Goal: Information Seeking & Learning: Learn about a topic

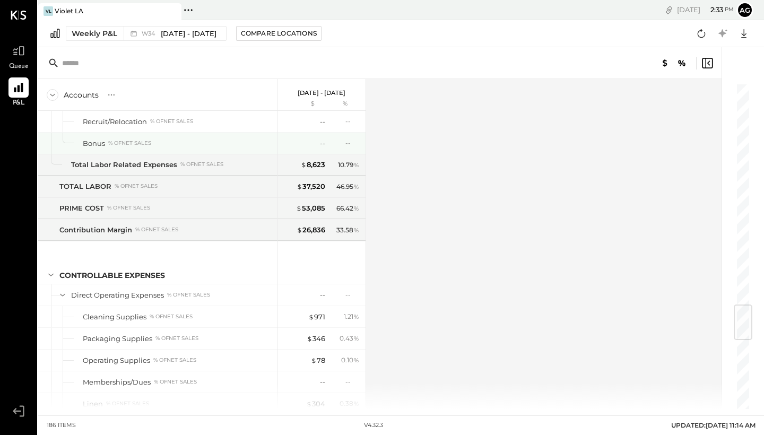
scroll to position [1871, 0]
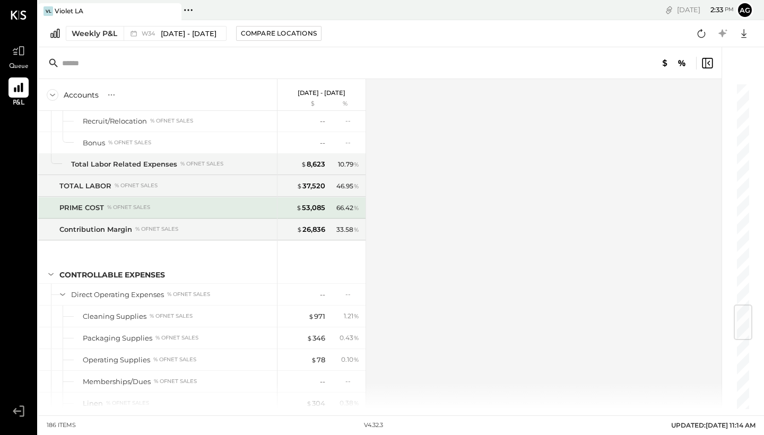
click at [293, 210] on div "$ 53,085" at bounding box center [304, 208] width 42 height 10
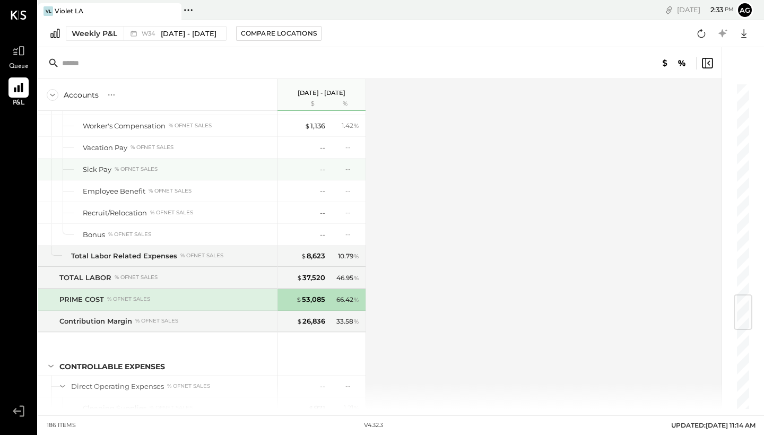
scroll to position [1787, 0]
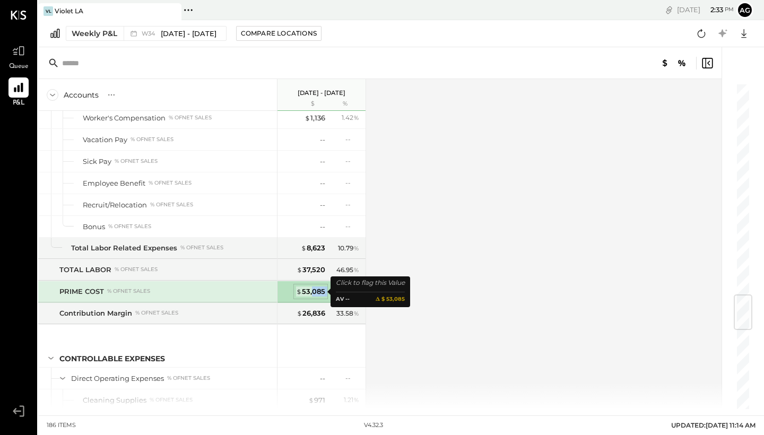
drag, startPoint x: 359, startPoint y: 294, endPoint x: 314, endPoint y: 294, distance: 44.6
click at [314, 294] on div "$ 53,085 66.42 %" at bounding box center [323, 291] width 80 height 21
click at [409, 297] on div "Accounts S % GL Aug 18 - 24, 2025 $ % SALES Sales Food % of GROSS SALES Food - …" at bounding box center [380, 244] width 685 height 330
click at [193, 299] on div "PRIME COST % of NET SALES" at bounding box center [157, 291] width 239 height 21
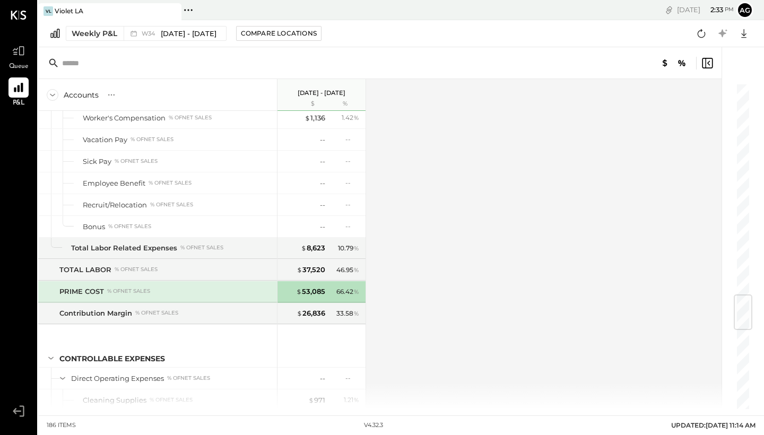
click at [207, 294] on div "PRIME COST % of NET SALES" at bounding box center [165, 292] width 213 height 10
click at [313, 292] on div "$ 53,085" at bounding box center [310, 292] width 29 height 10
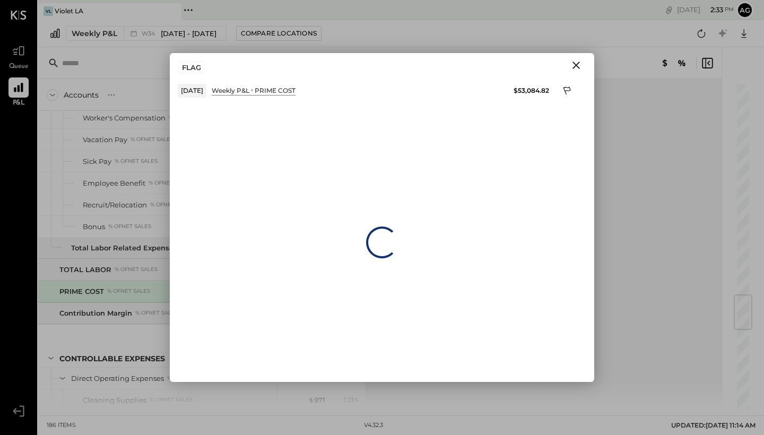
click at [579, 64] on icon "Close" at bounding box center [576, 65] width 13 height 13
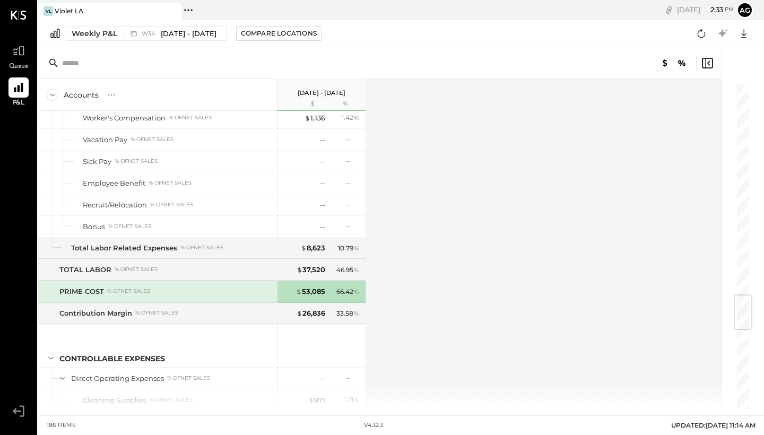
click at [442, 251] on div "Accounts S % GL Aug 18 - 24, 2025 $ % SALES Sales Food % of GROSS SALES Food - …" at bounding box center [380, 244] width 685 height 330
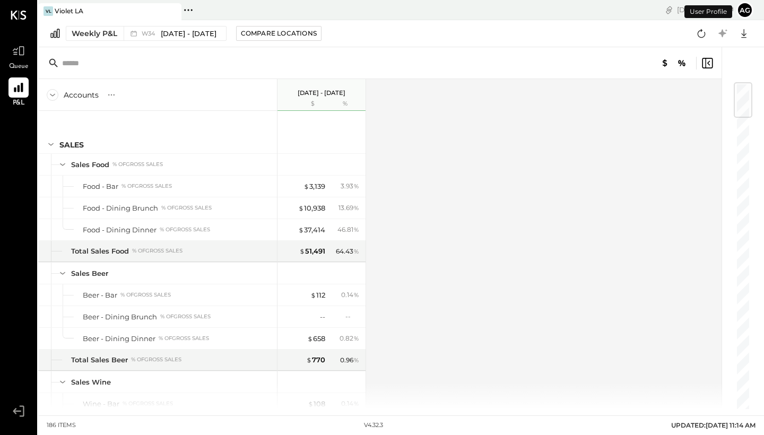
click at [740, 10] on button "ag" at bounding box center [745, 10] width 17 height 17
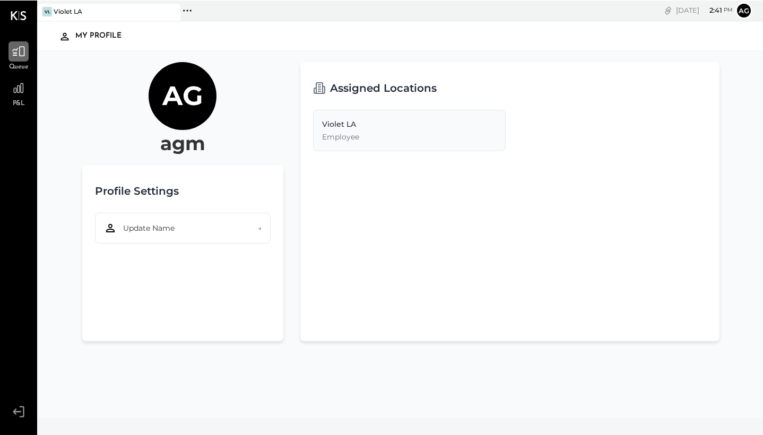
click at [21, 56] on icon at bounding box center [18, 51] width 13 height 10
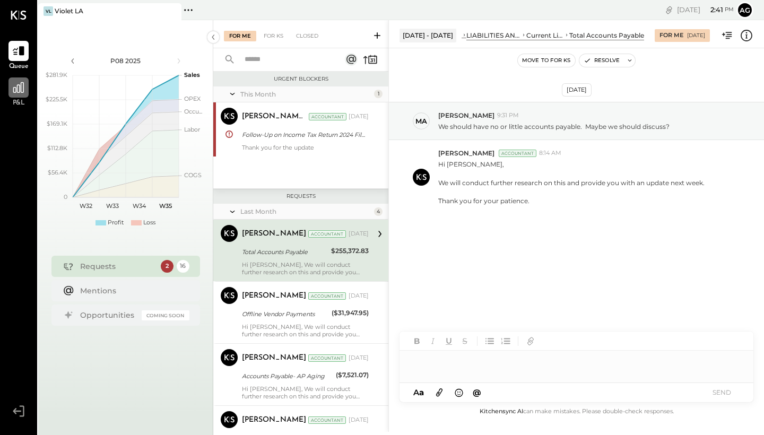
click at [24, 96] on div at bounding box center [18, 88] width 20 height 20
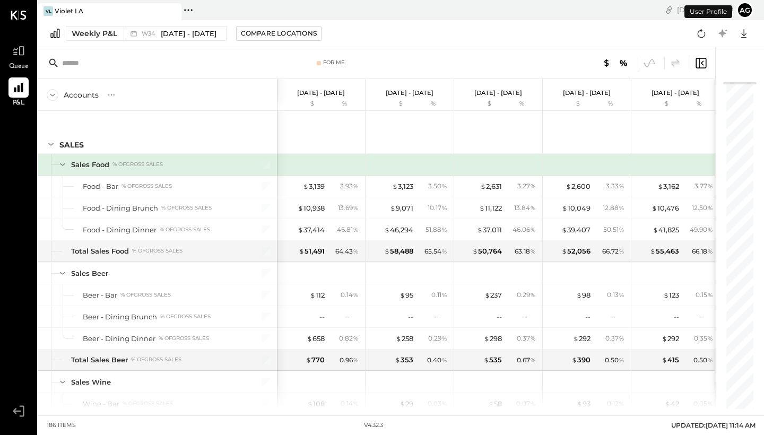
click at [747, 9] on button "ag" at bounding box center [745, 10] width 17 height 17
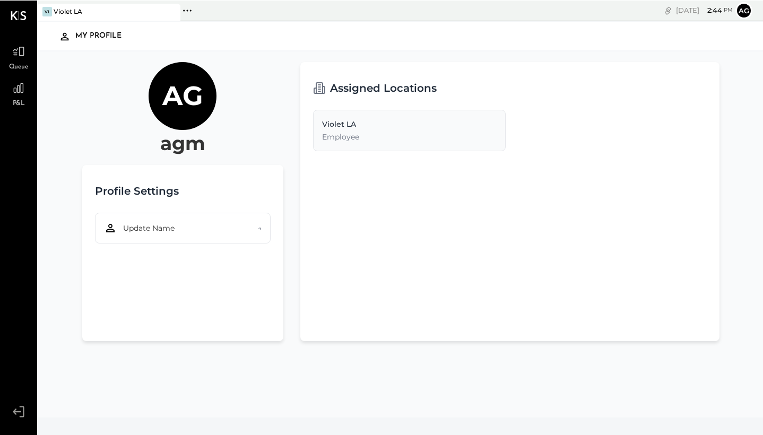
click at [188, 8] on icon at bounding box center [187, 10] width 14 height 14
click at [16, 20] on div at bounding box center [19, 15] width 16 height 30
click at [24, 13] on icon at bounding box center [19, 15] width 16 height 9
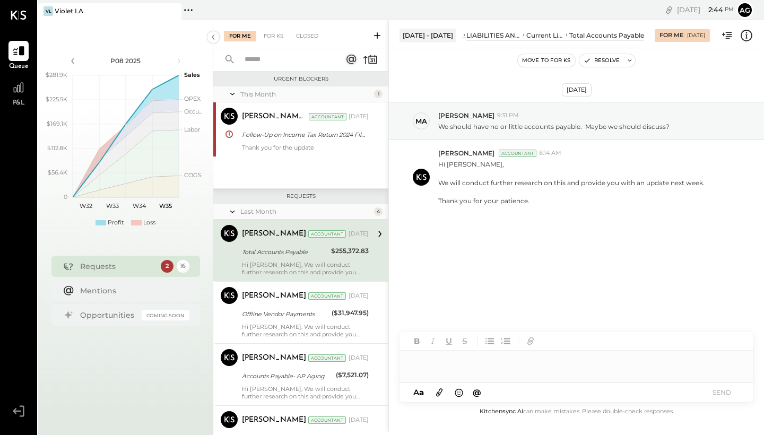
click at [745, 14] on button "ag" at bounding box center [745, 10] width 17 height 17
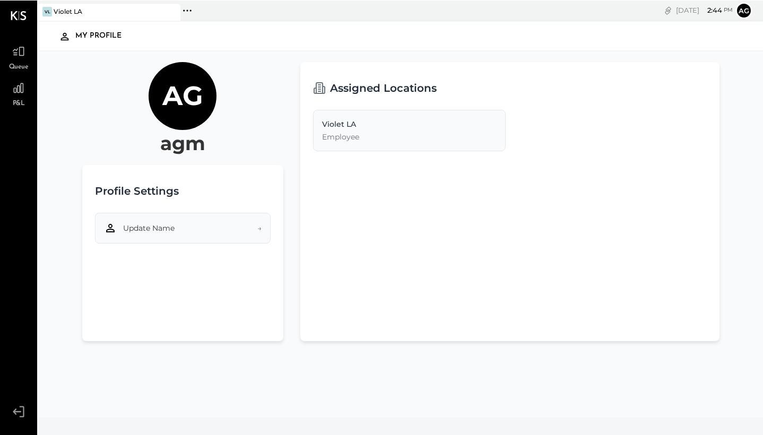
scroll to position [2, 0]
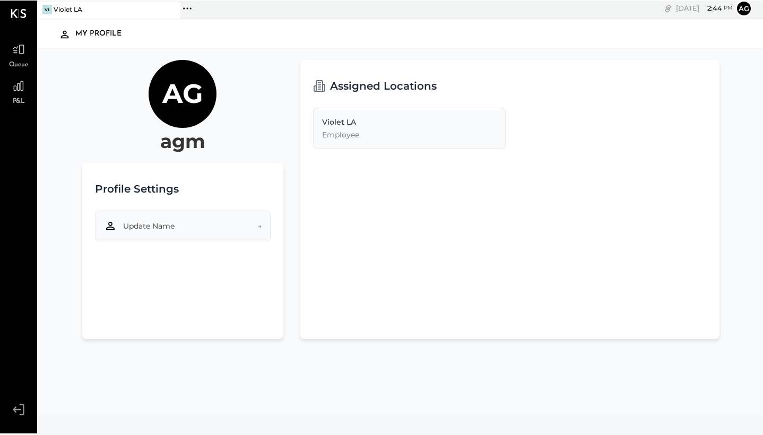
click at [251, 233] on button "Update Name →" at bounding box center [183, 225] width 176 height 31
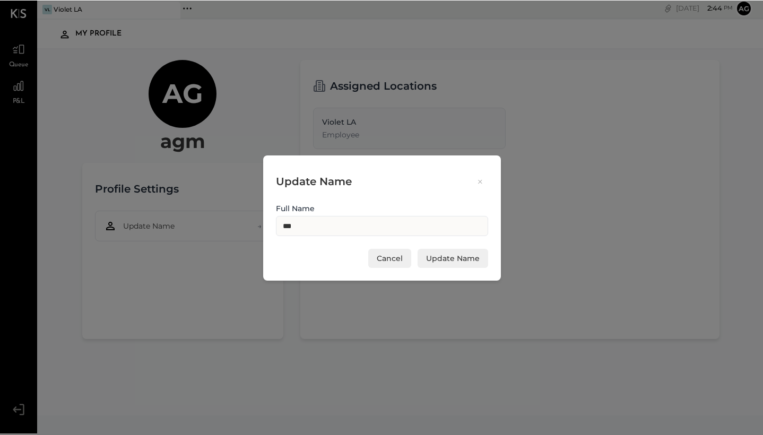
click at [478, 179] on icon at bounding box center [481, 181] width 10 height 10
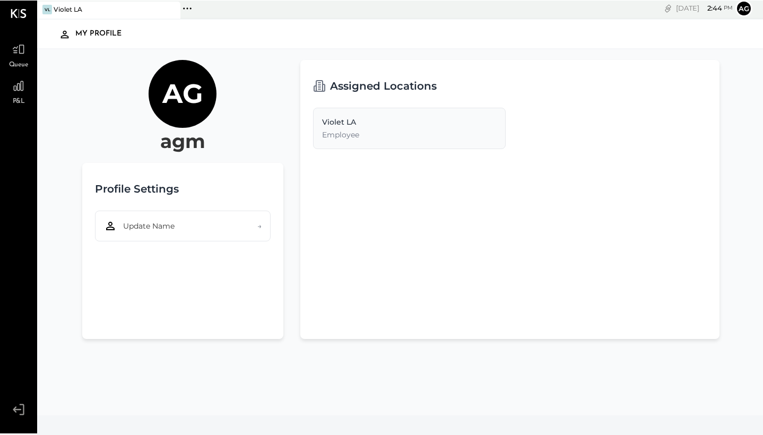
click at [357, 122] on div "Violet LA" at bounding box center [409, 121] width 175 height 11
click at [25, 412] on icon at bounding box center [18, 409] width 19 height 16
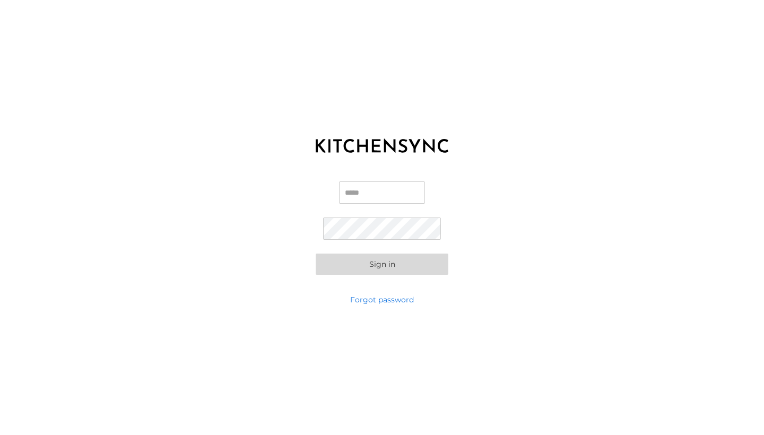
click at [316, 303] on div "KITCHEN SYNC LOGIN Email Password Sign in Forgot password" at bounding box center [382, 217] width 764 height 435
click at [365, 190] on input "Email" at bounding box center [382, 193] width 86 height 22
type input "**********"
click at [377, 298] on link "Forgot password" at bounding box center [382, 300] width 64 height 11
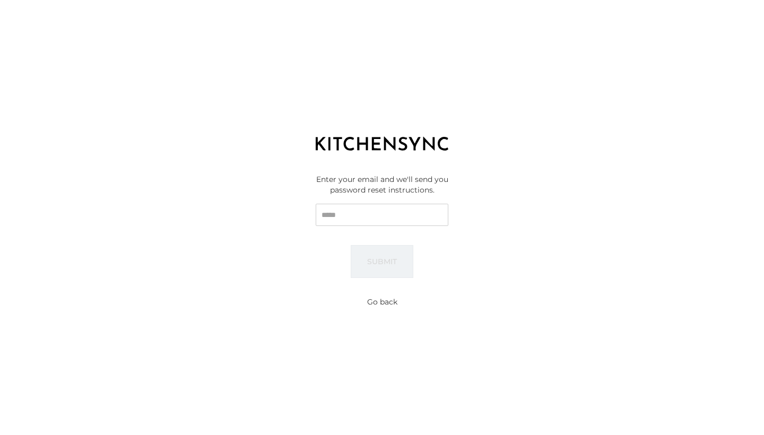
click at [378, 218] on input "Email" at bounding box center [382, 215] width 133 height 22
type input "**********"
click at [395, 256] on button "Submit" at bounding box center [382, 261] width 63 height 33
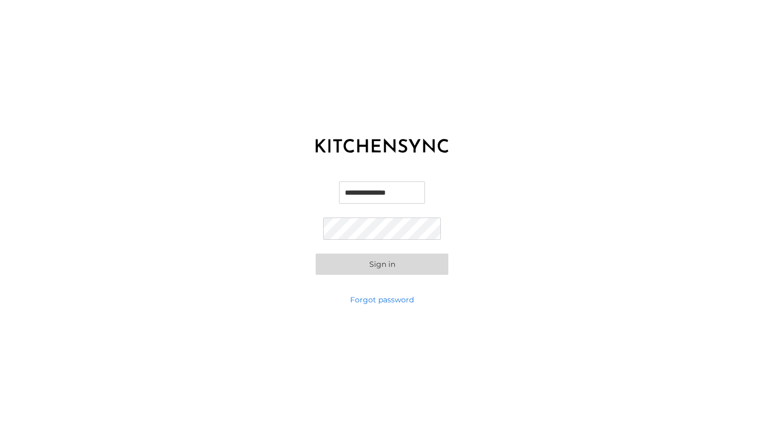
type input "**********"
click at [342, 262] on button "Sign in" at bounding box center [382, 264] width 133 height 21
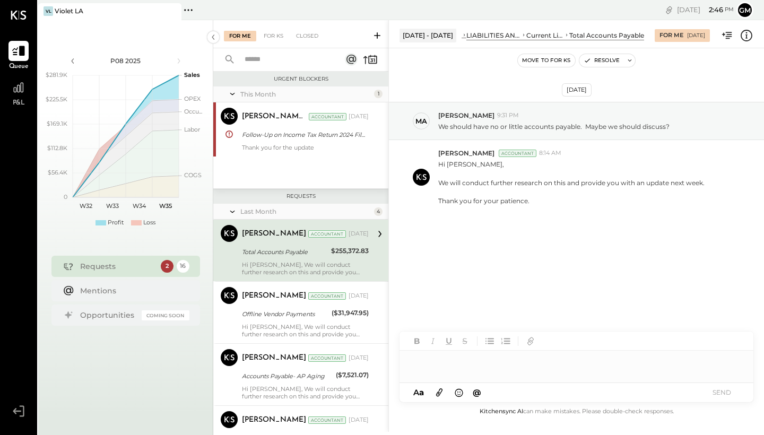
click at [16, 56] on icon at bounding box center [19, 51] width 14 height 14
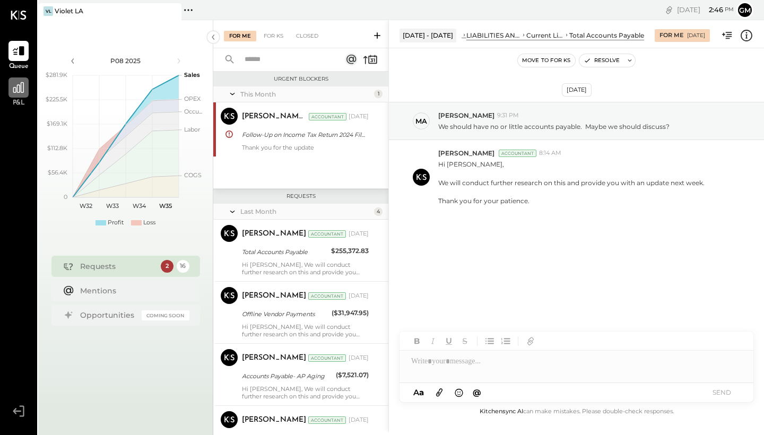
click at [19, 95] on div at bounding box center [18, 88] width 20 height 20
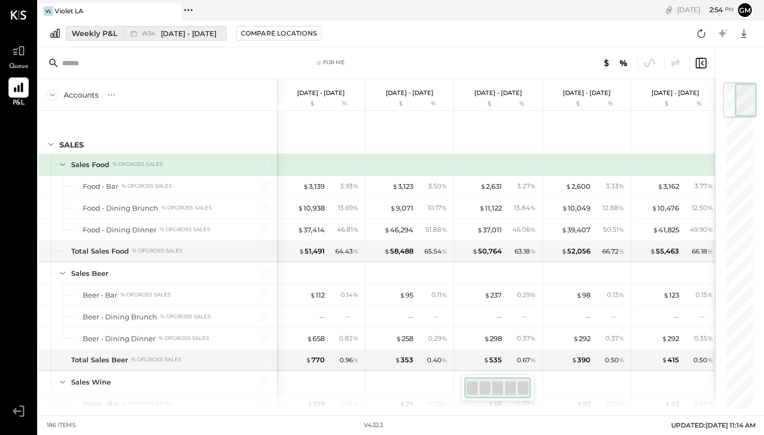
click at [197, 39] on div "W34 [DATE] - [DATE]" at bounding box center [172, 34] width 97 height 14
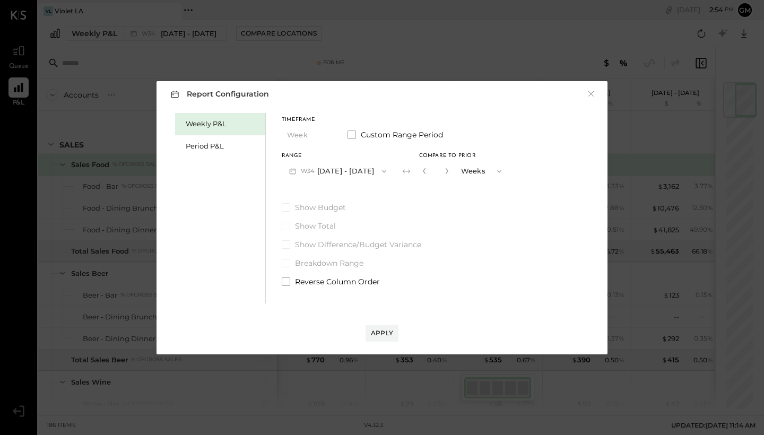
click at [366, 174] on button "W34 [DATE] - [DATE]" at bounding box center [338, 171] width 112 height 20
click at [329, 147] on div "Timeframe Week Custom Range Period Range W34 [DATE] - [DATE] W35 [DATE] - [DATE…" at bounding box center [395, 149] width 227 height 64
click at [474, 171] on button "Weeks" at bounding box center [482, 171] width 53 height 20
click at [479, 190] on span "Years" at bounding box center [473, 189] width 18 height 7
click at [300, 170] on button "W34 [DATE] - [DATE]" at bounding box center [338, 171] width 112 height 20
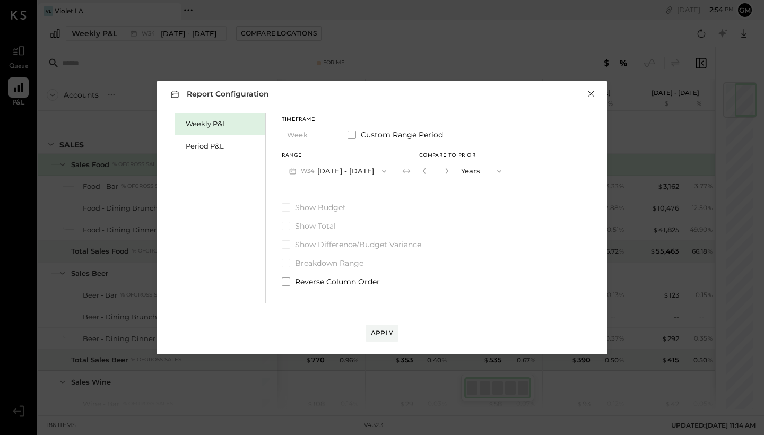
click at [592, 97] on button "×" at bounding box center [592, 94] width 10 height 11
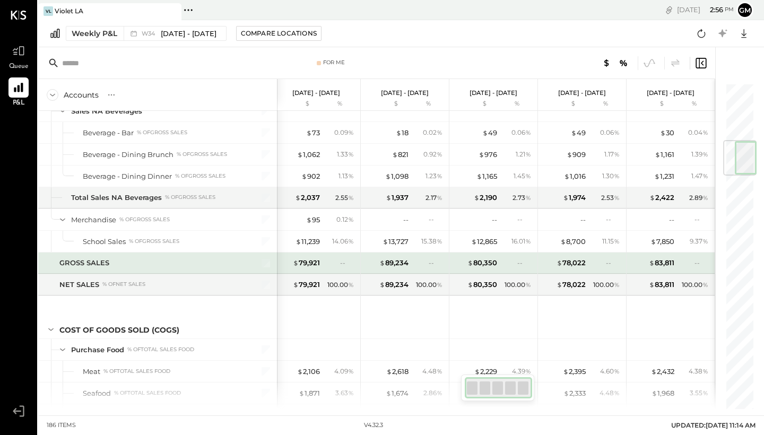
scroll to position [487, 0]
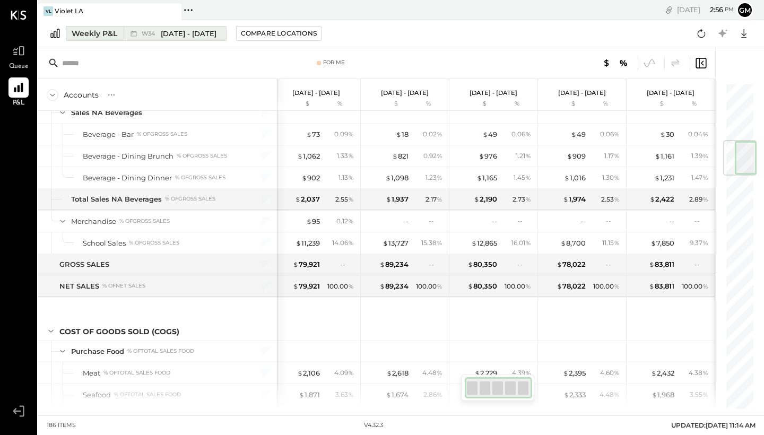
click at [201, 37] on span "[DATE] - [DATE]" at bounding box center [189, 34] width 56 height 10
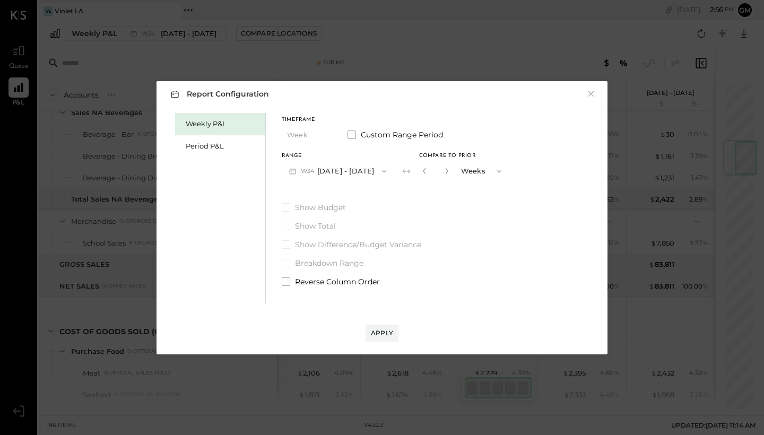
click at [338, 167] on button "W34 [DATE] - [DATE]" at bounding box center [338, 171] width 112 height 20
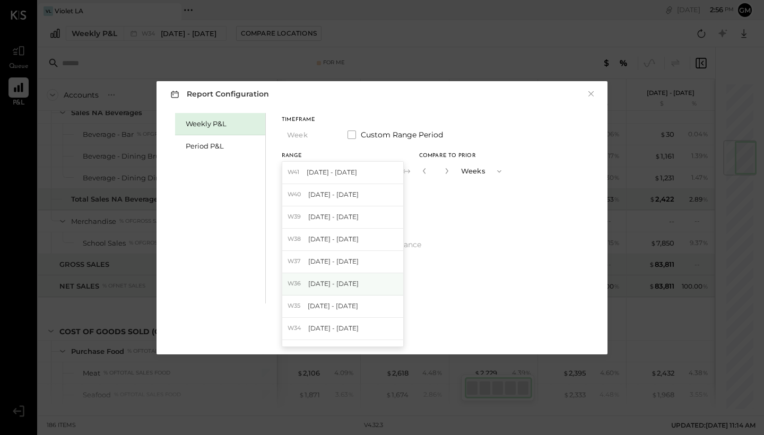
click at [343, 287] on span "[DATE] - [DATE]" at bounding box center [333, 283] width 50 height 9
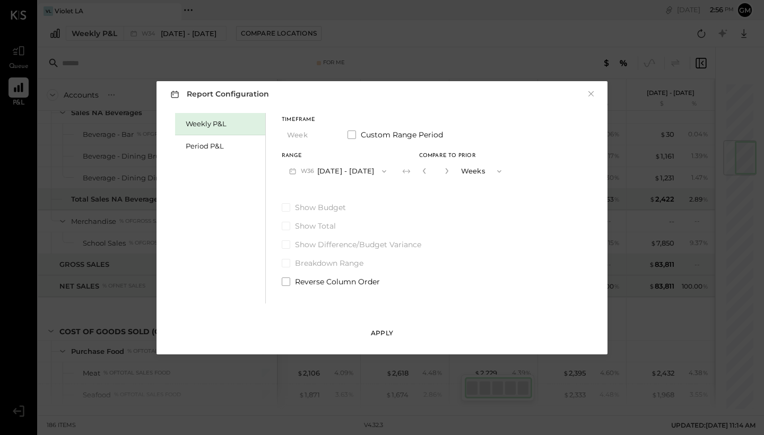
click at [391, 333] on div "Apply" at bounding box center [382, 333] width 22 height 9
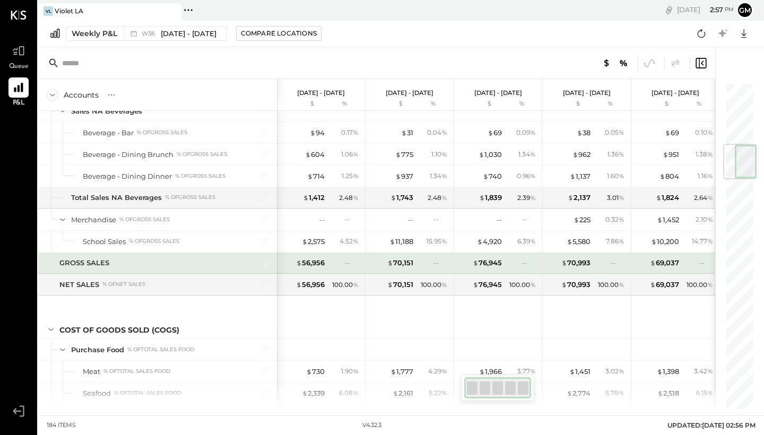
scroll to position [522, 0]
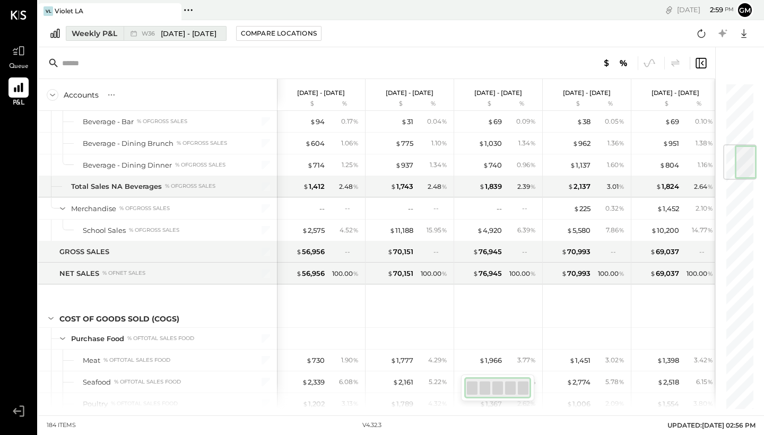
click at [191, 36] on span "[DATE] - [DATE]" at bounding box center [189, 34] width 56 height 10
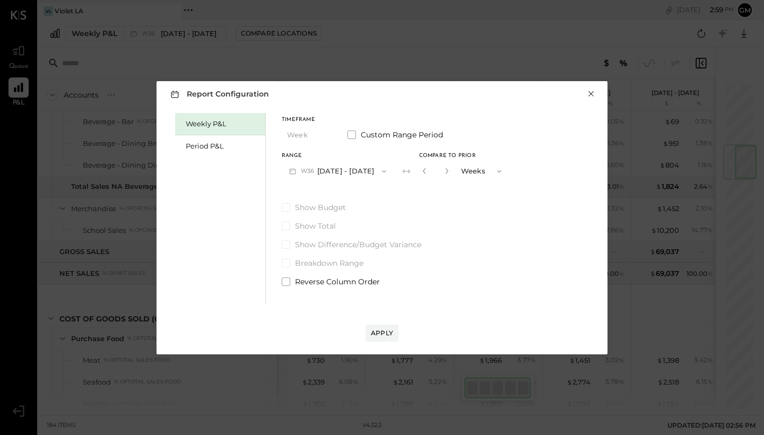
click at [588, 93] on button "×" at bounding box center [592, 94] width 10 height 11
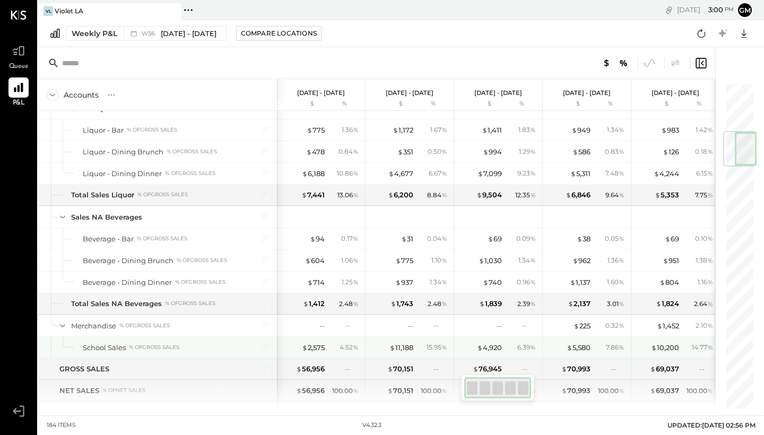
scroll to position [412, 0]
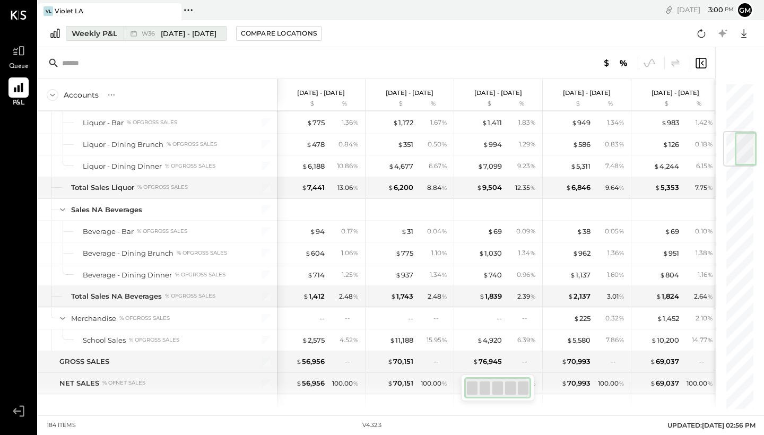
click at [196, 37] on span "[DATE] - [DATE]" at bounding box center [189, 34] width 56 height 10
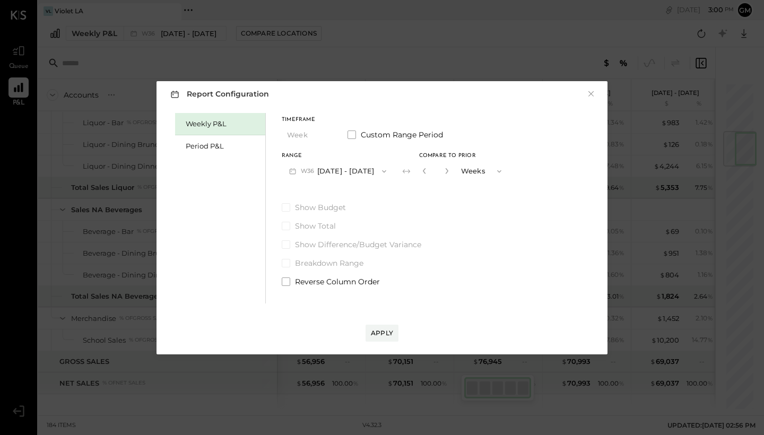
click at [380, 170] on icon "button" at bounding box center [384, 171] width 8 height 8
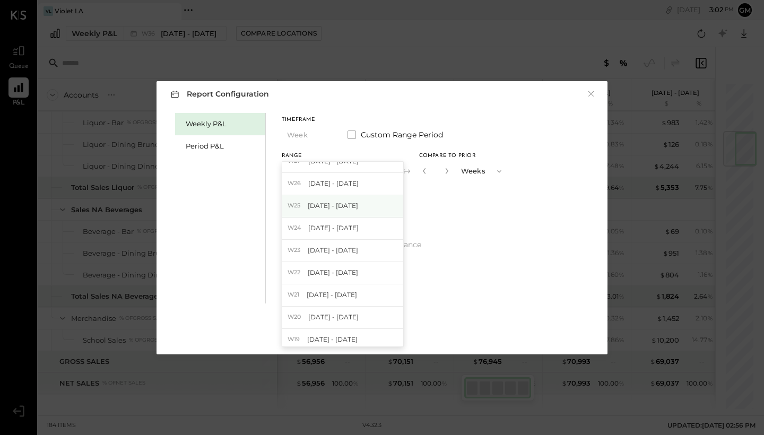
scroll to position [1350, 0]
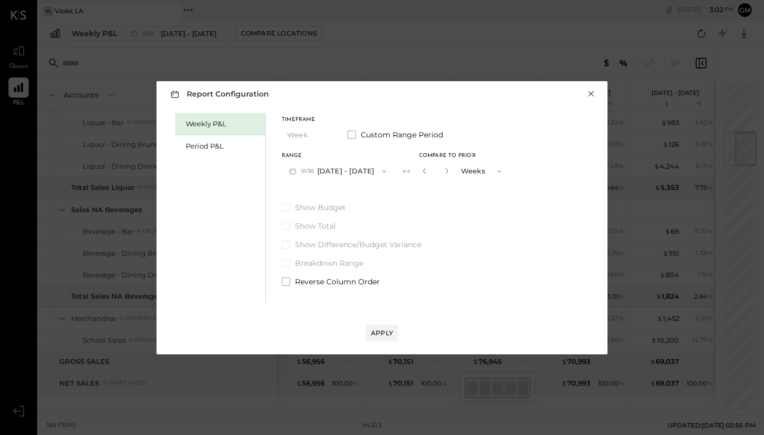
click at [591, 92] on button "×" at bounding box center [592, 94] width 10 height 11
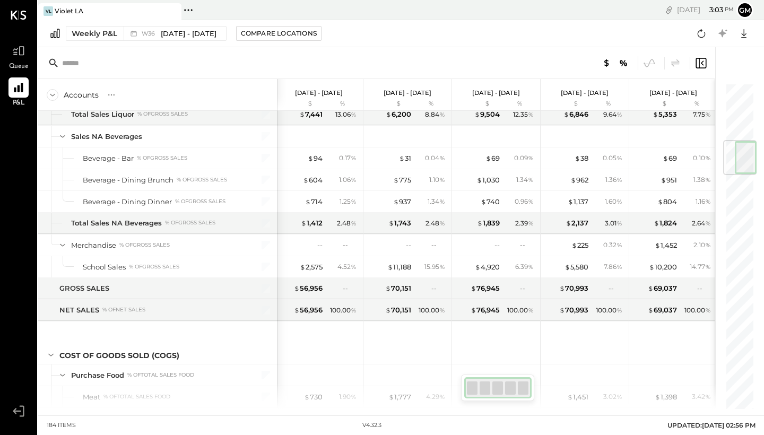
scroll to position [0, 3]
click at [172, 39] on div "W36 [DATE] - [DATE]" at bounding box center [172, 34] width 97 height 14
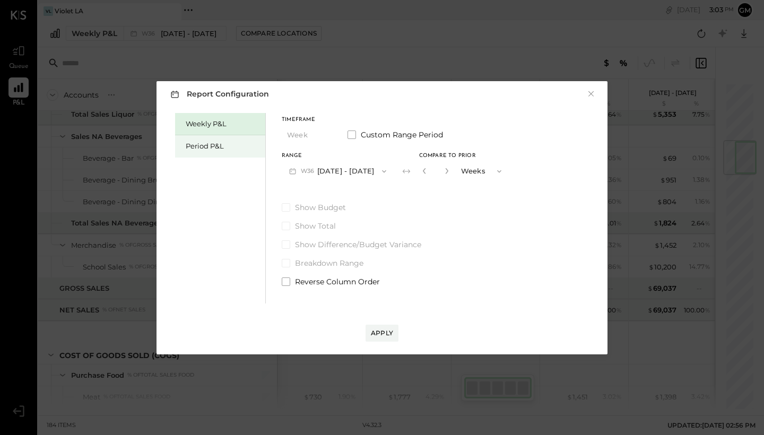
click at [240, 147] on div "Period P&L" at bounding box center [223, 146] width 74 height 10
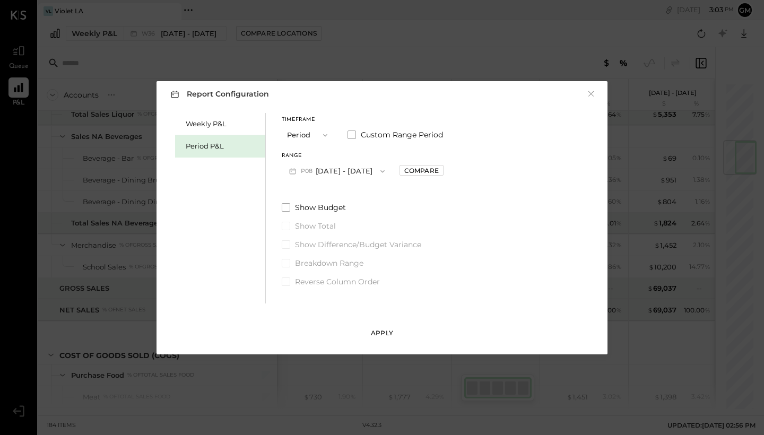
click at [391, 328] on button "Apply" at bounding box center [382, 333] width 33 height 17
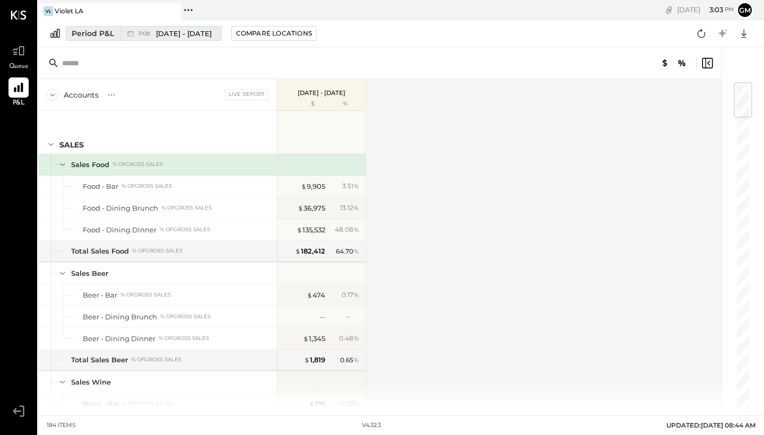
click at [171, 36] on span "[DATE] - [DATE]" at bounding box center [184, 34] width 56 height 10
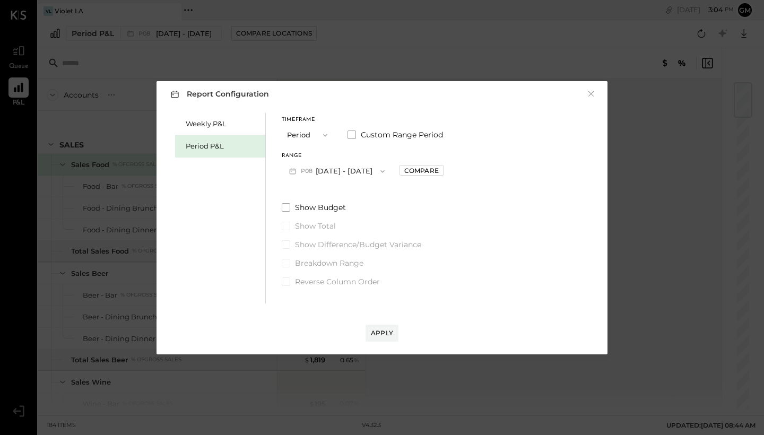
click at [358, 172] on button "P08 [DATE] - [DATE]" at bounding box center [337, 171] width 110 height 20
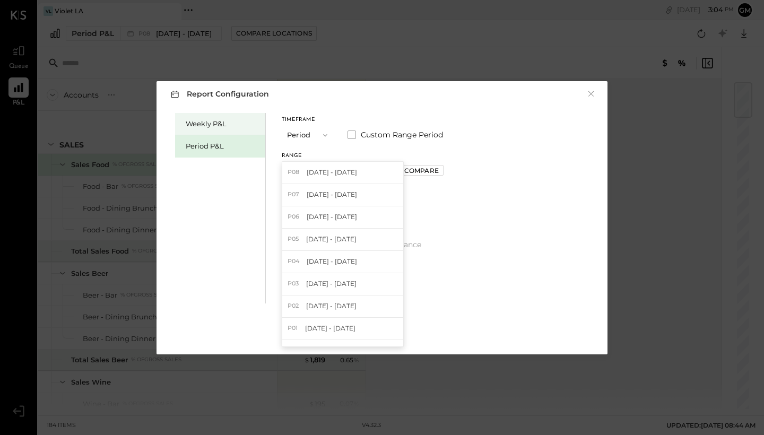
click at [236, 123] on div "Weekly P&L" at bounding box center [223, 124] width 74 height 10
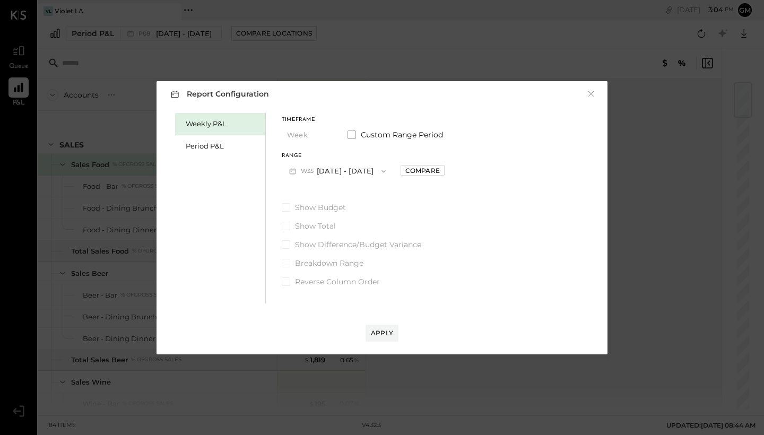
click at [332, 165] on button "W35 [DATE] - [DATE]" at bounding box center [337, 171] width 111 height 20
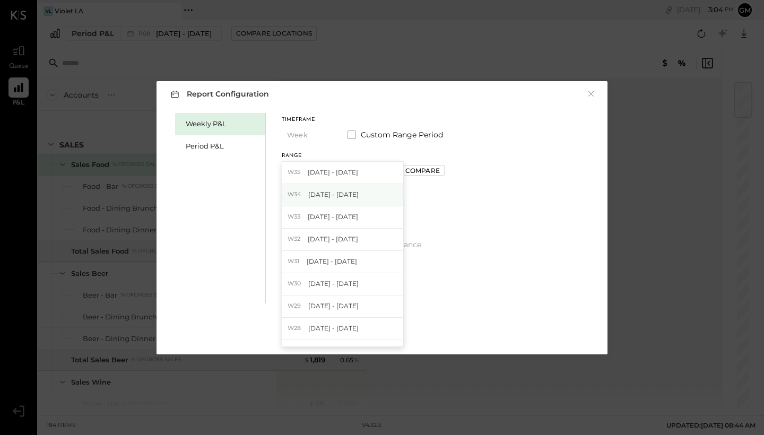
click at [346, 197] on span "[DATE] - [DATE]" at bounding box center [333, 194] width 50 height 9
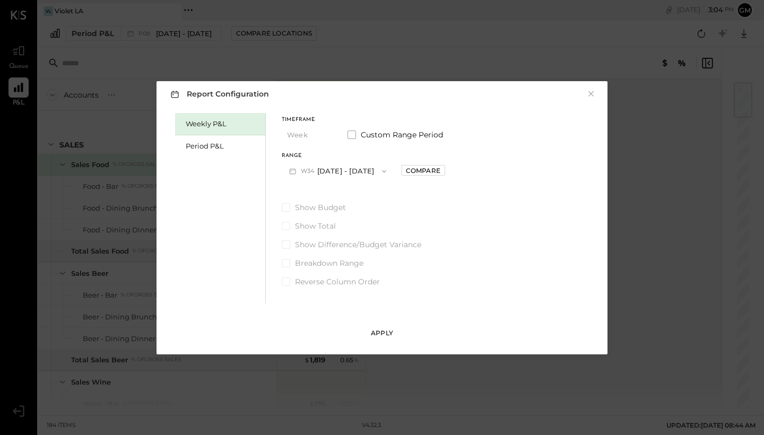
click at [385, 334] on div "Apply" at bounding box center [382, 333] width 22 height 9
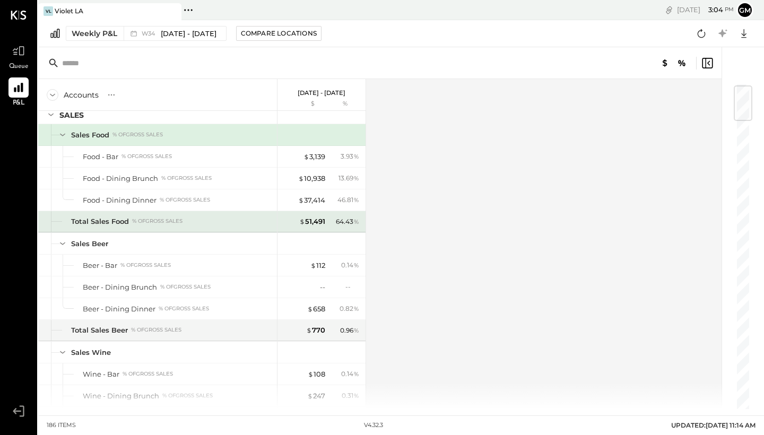
scroll to position [32, 0]
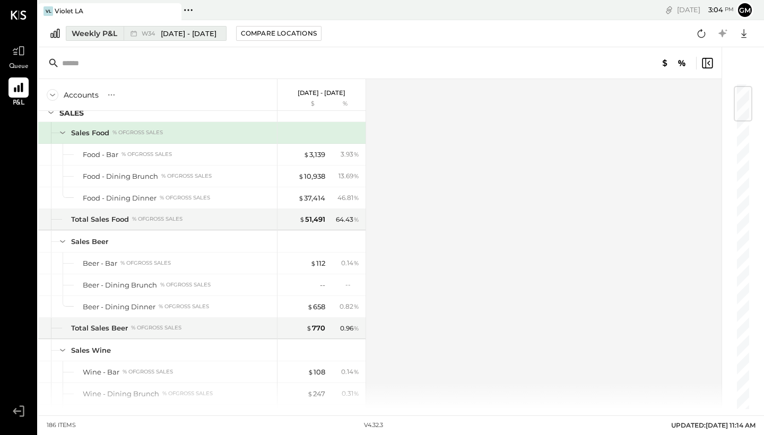
click at [195, 35] on span "[DATE] - [DATE]" at bounding box center [189, 34] width 56 height 10
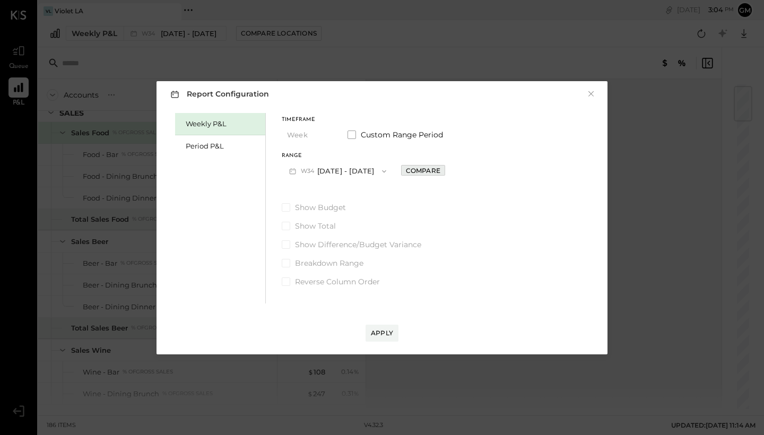
click at [415, 170] on div "Compare" at bounding box center [423, 170] width 35 height 9
click at [498, 170] on icon "button" at bounding box center [499, 171] width 8 height 8
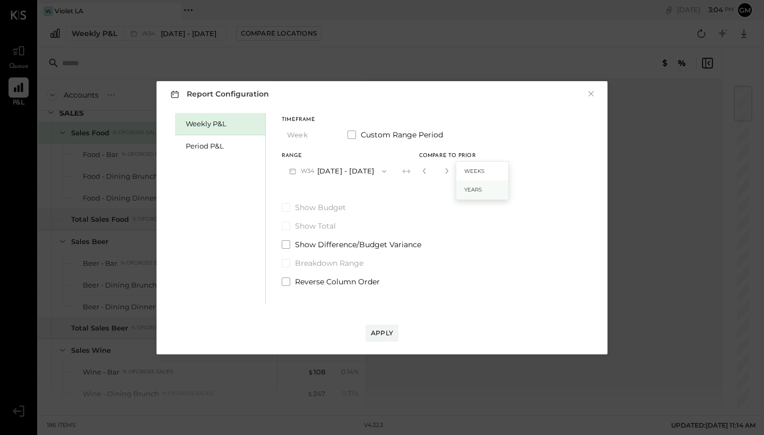
click at [495, 187] on div "Years" at bounding box center [483, 189] width 52 height 19
click at [386, 330] on div "Apply" at bounding box center [382, 333] width 22 height 9
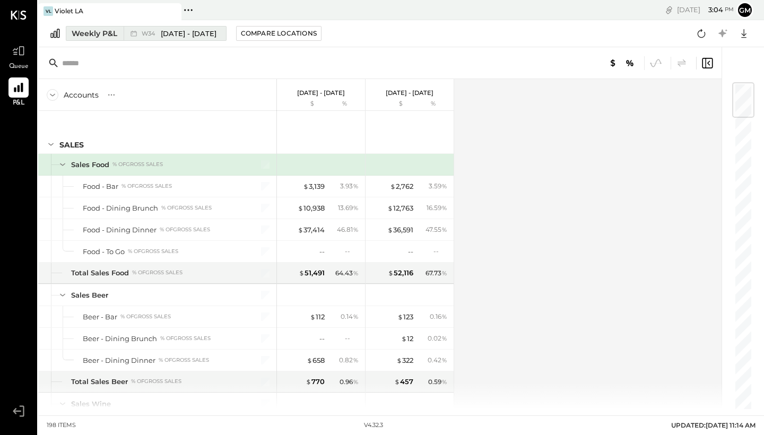
click at [206, 39] on div "W34 [DATE] - [DATE]" at bounding box center [172, 34] width 97 height 14
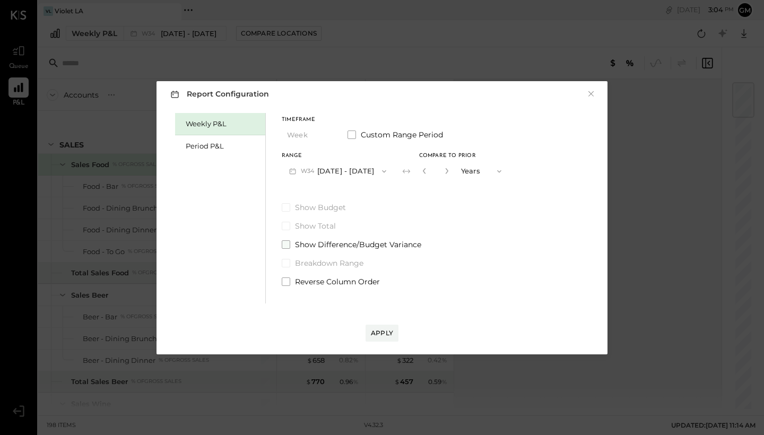
click at [349, 242] on span "Show Difference/Budget Variance" at bounding box center [358, 244] width 126 height 11
click at [386, 333] on div "Apply" at bounding box center [382, 333] width 22 height 9
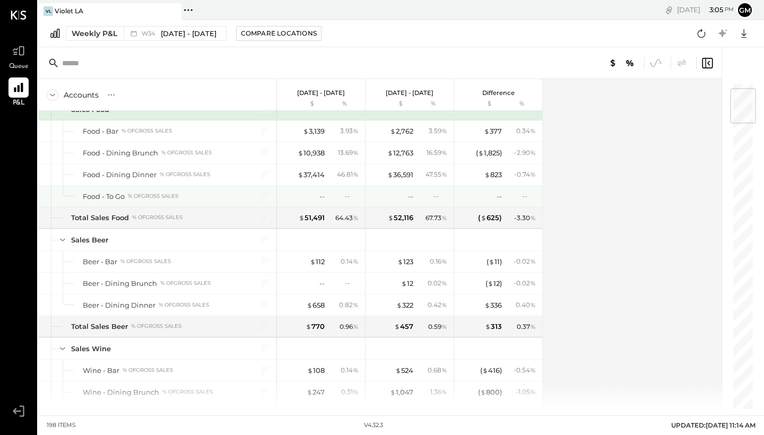
scroll to position [56, 0]
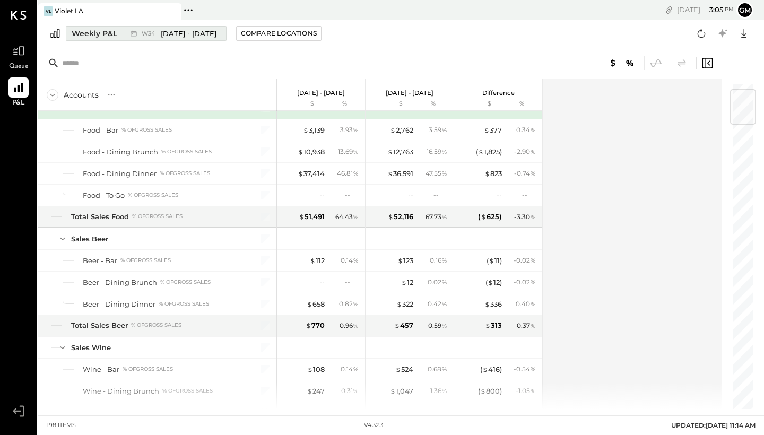
click at [209, 38] on span "[DATE] - [DATE]" at bounding box center [189, 34] width 56 height 10
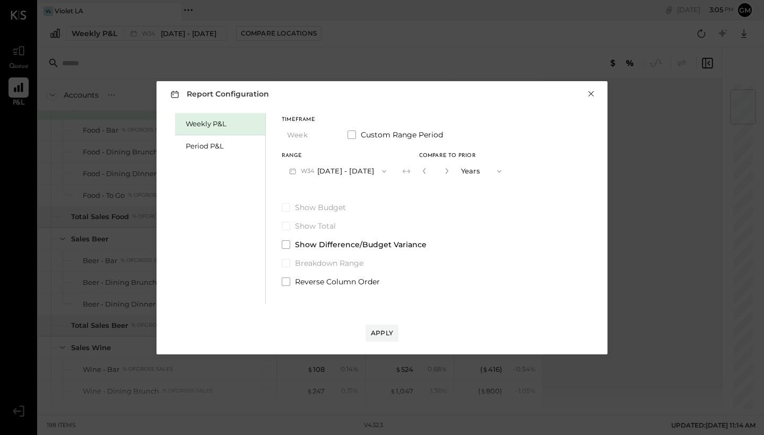
click at [594, 96] on button "×" at bounding box center [592, 94] width 10 height 11
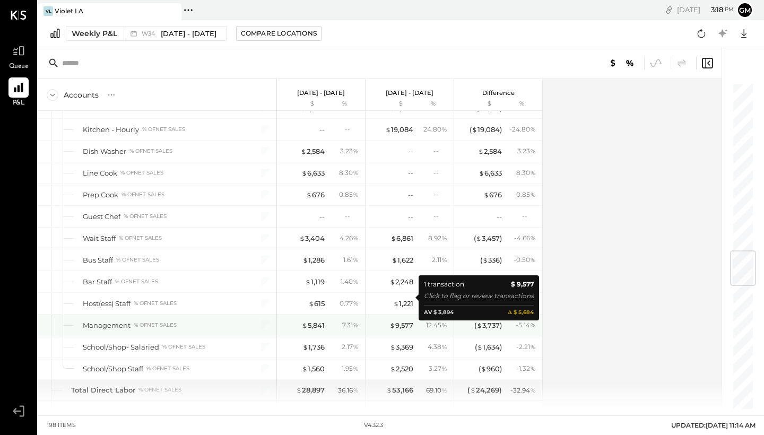
scroll to position [1402, 0]
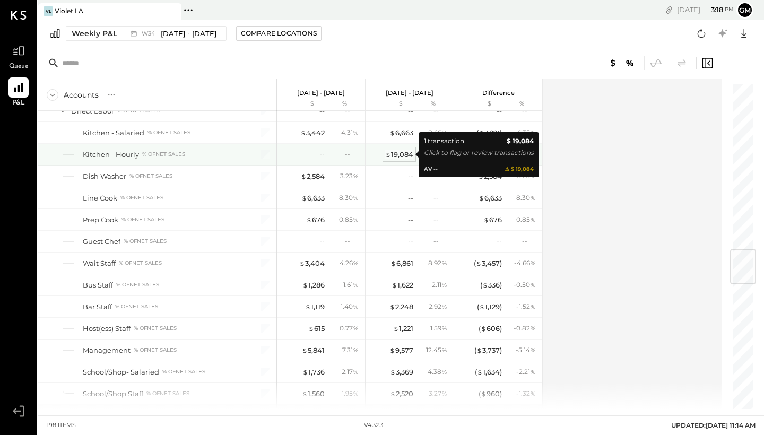
click at [411, 158] on div "$ 19,084" at bounding box center [399, 155] width 28 height 10
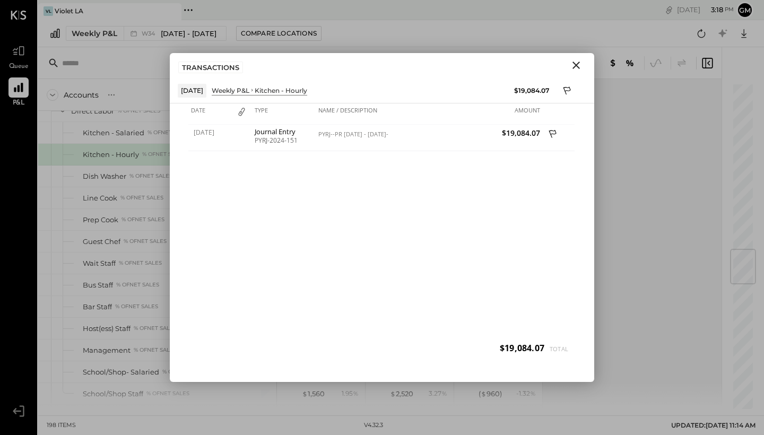
click at [573, 69] on icon "Close" at bounding box center [576, 65] width 13 height 13
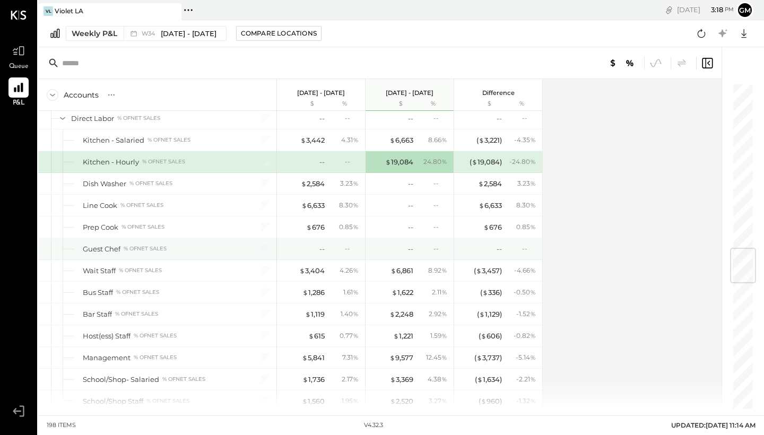
scroll to position [1387, 0]
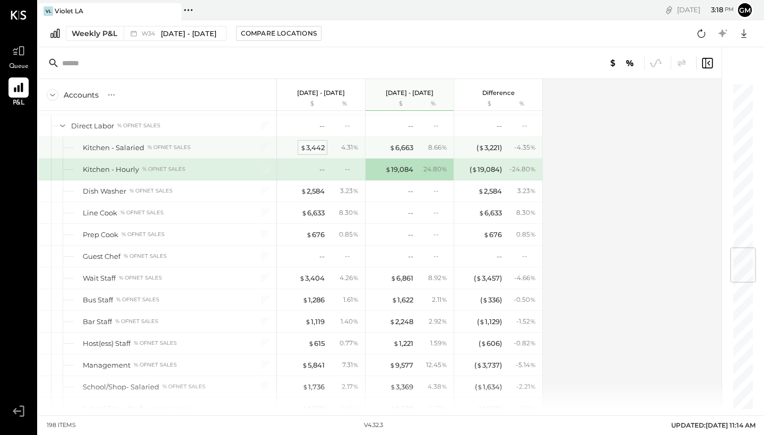
click at [310, 150] on div "$ 3,442" at bounding box center [312, 148] width 24 height 10
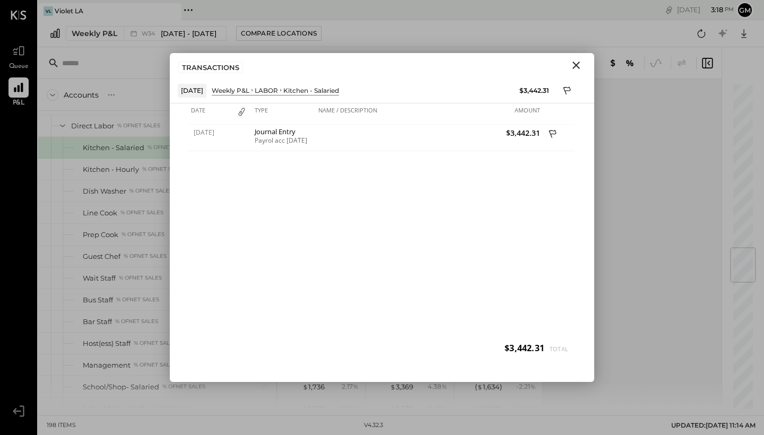
click at [574, 70] on icon "Close" at bounding box center [576, 65] width 13 height 13
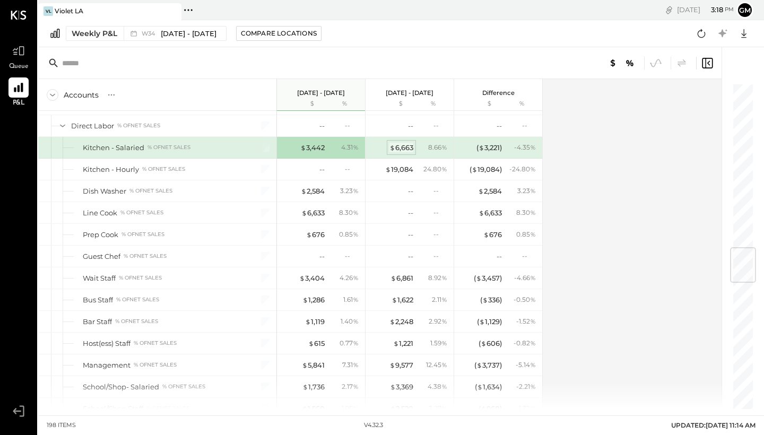
click at [399, 148] on div "$ 6,663" at bounding box center [402, 148] width 24 height 10
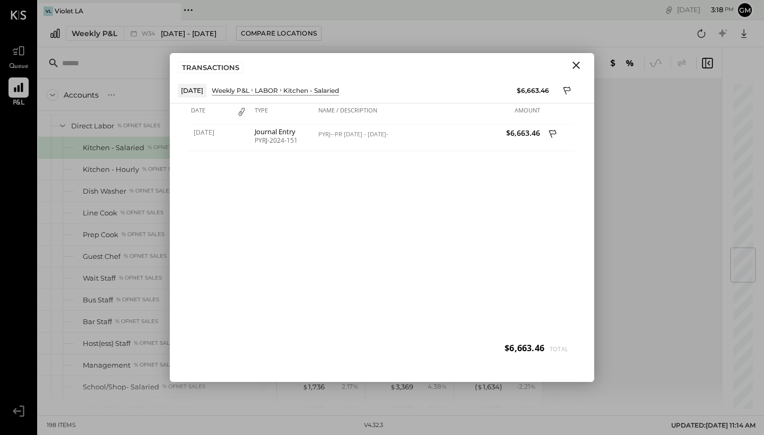
click at [577, 69] on icon "Close" at bounding box center [576, 65] width 13 height 13
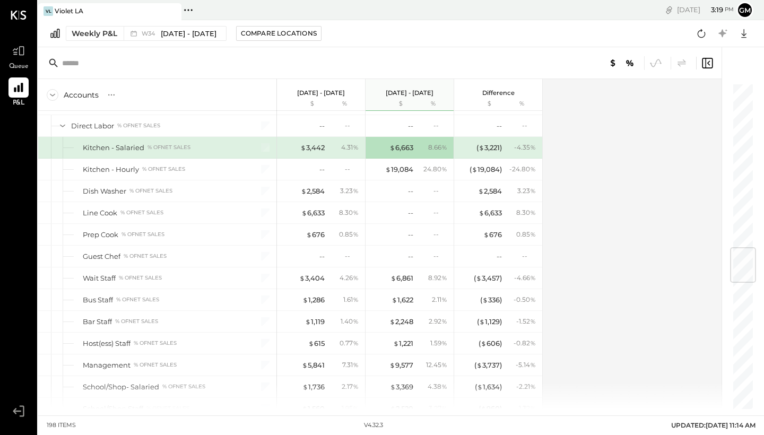
click at [614, 205] on div "Accounts S % GL [DATE] - [DATE] $ % [DATE] - [DATE] $ % Difference $ % SALES Sa…" at bounding box center [380, 244] width 685 height 330
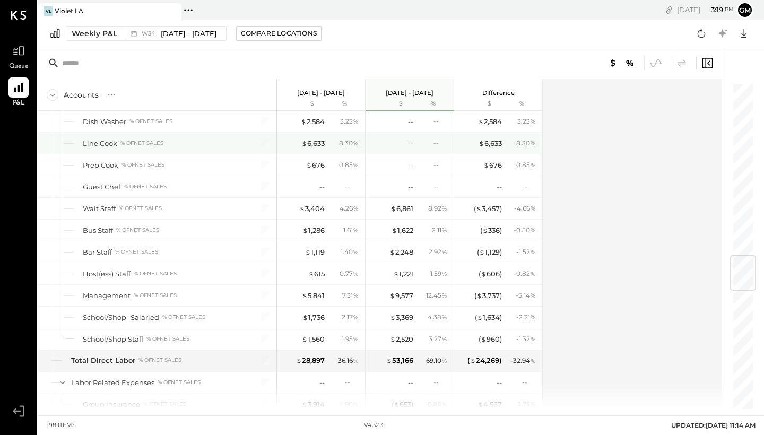
scroll to position [1461, 0]
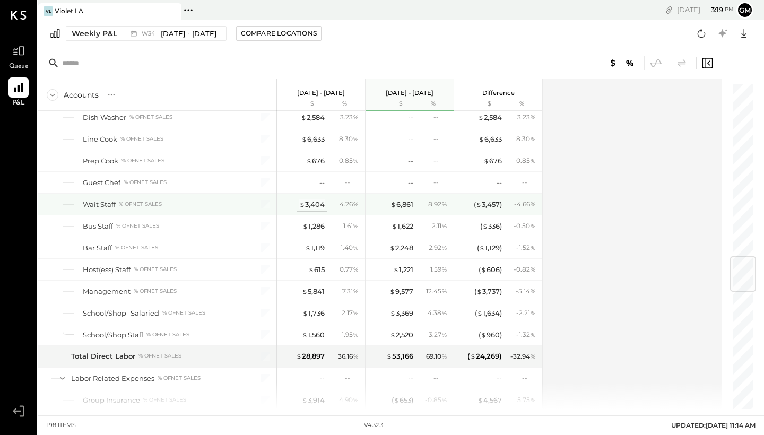
click at [309, 206] on div "$ 3,404" at bounding box center [311, 205] width 25 height 10
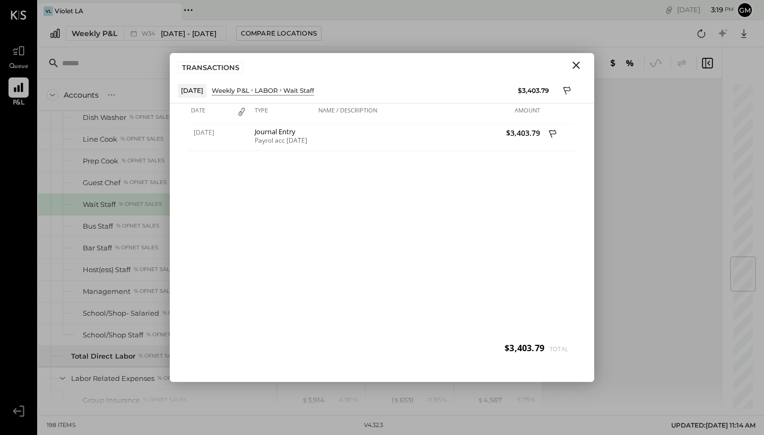
click at [572, 68] on icon "Close" at bounding box center [576, 65] width 13 height 13
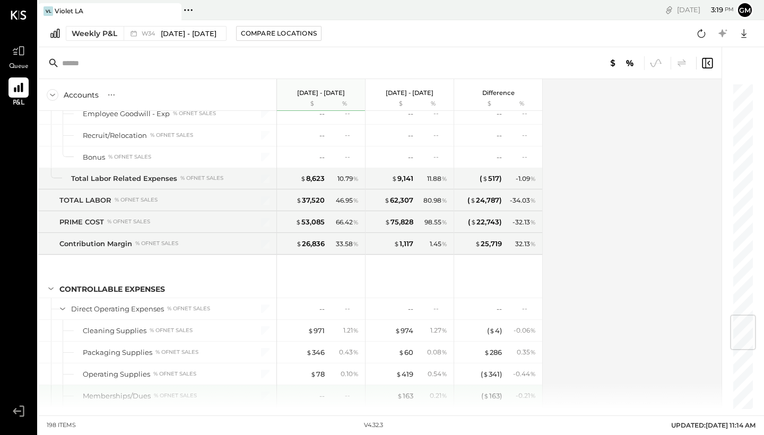
scroll to position [1951, 0]
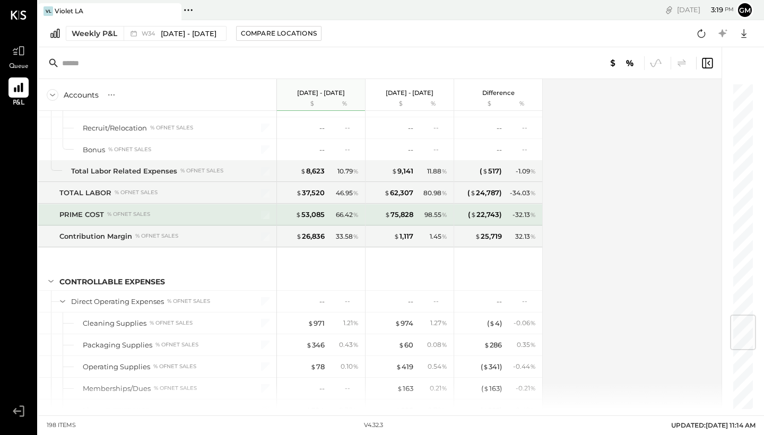
click at [342, 216] on div "66.42 %" at bounding box center [347, 215] width 23 height 10
click at [312, 217] on div "$ 53,085" at bounding box center [310, 215] width 29 height 10
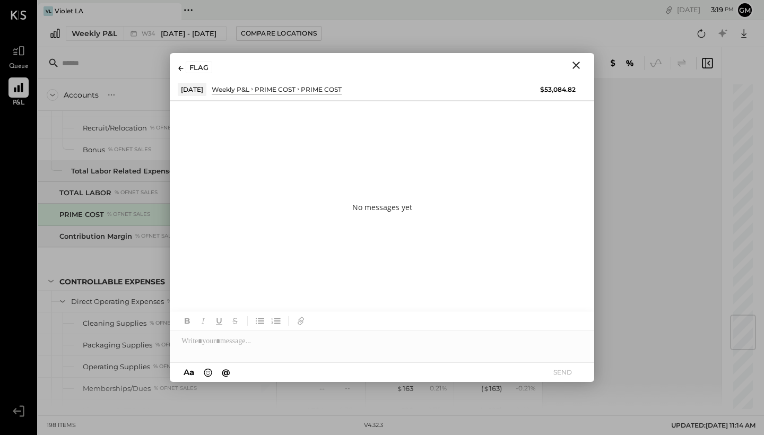
click at [576, 70] on icon "Close" at bounding box center [576, 65] width 13 height 13
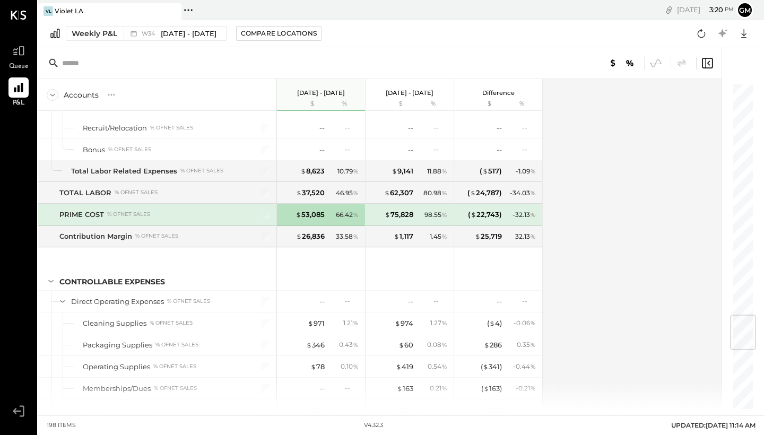
click at [635, 194] on div "Accounts S % GL [DATE] - [DATE] $ % [DATE] - [DATE] $ % Difference $ % SALES Sa…" at bounding box center [380, 244] width 685 height 330
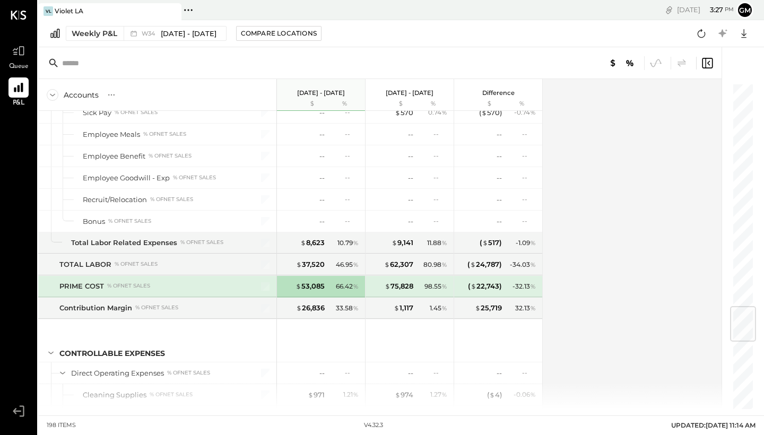
scroll to position [1878, 0]
click at [619, 238] on div "Accounts S % GL [DATE] - [DATE] $ % [DATE] - [DATE] $ % Difference $ % SALES Sa…" at bounding box center [380, 244] width 685 height 330
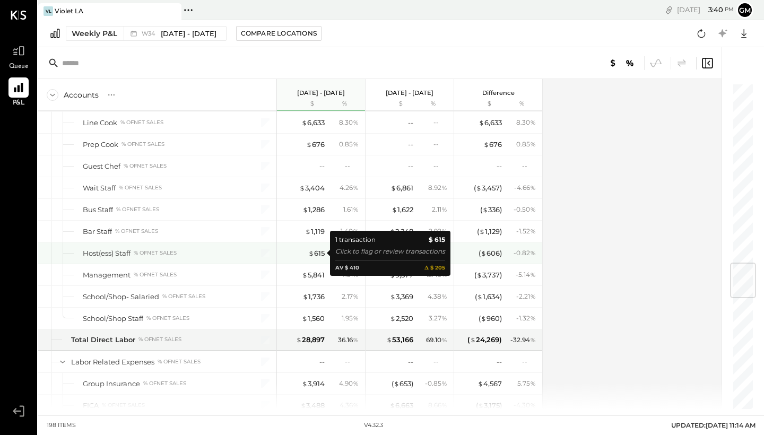
scroll to position [1532, 0]
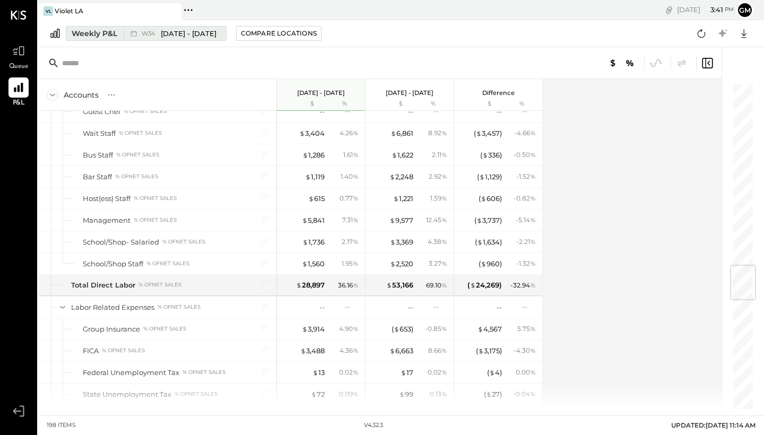
click at [219, 30] on div "W34 [DATE] - [DATE]" at bounding box center [172, 34] width 97 height 14
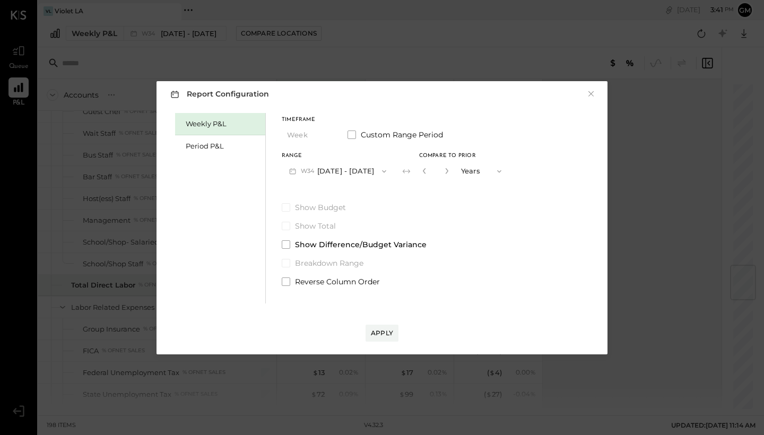
click at [474, 173] on button "Years" at bounding box center [482, 171] width 53 height 20
click at [481, 171] on span "Weeks" at bounding box center [474, 171] width 20 height 7
click at [381, 329] on div "Apply" at bounding box center [382, 333] width 22 height 9
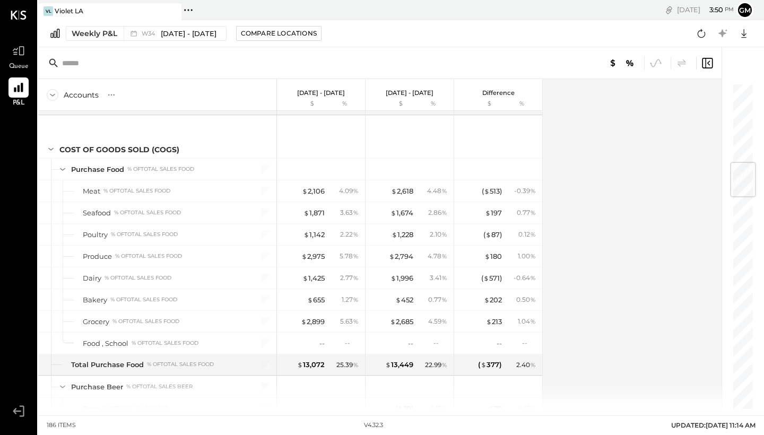
scroll to position [671, 0]
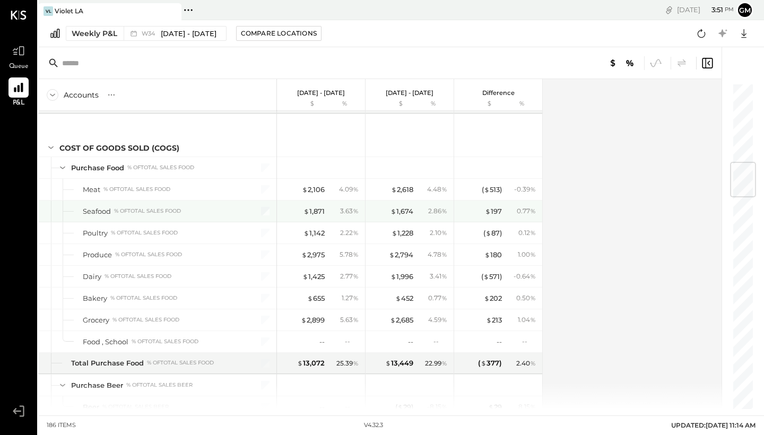
click at [268, 216] on div at bounding box center [259, 211] width 27 height 21
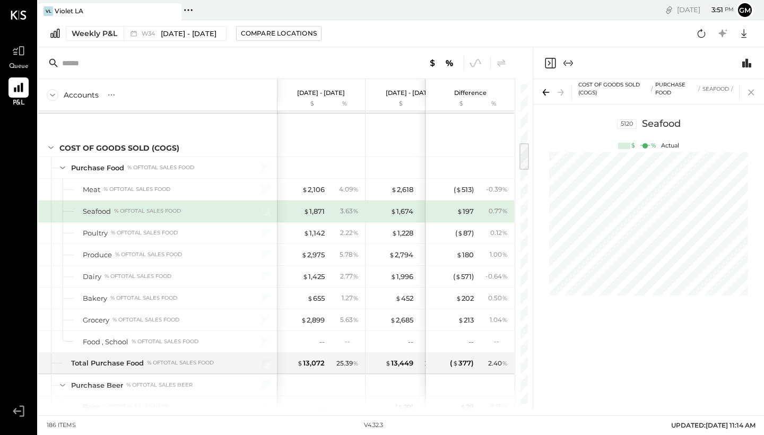
click at [748, 96] on icon at bounding box center [751, 92] width 15 height 15
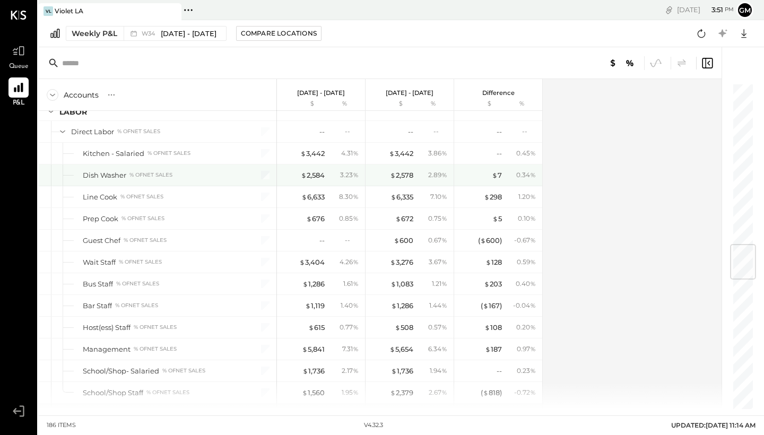
scroll to position [1358, 0]
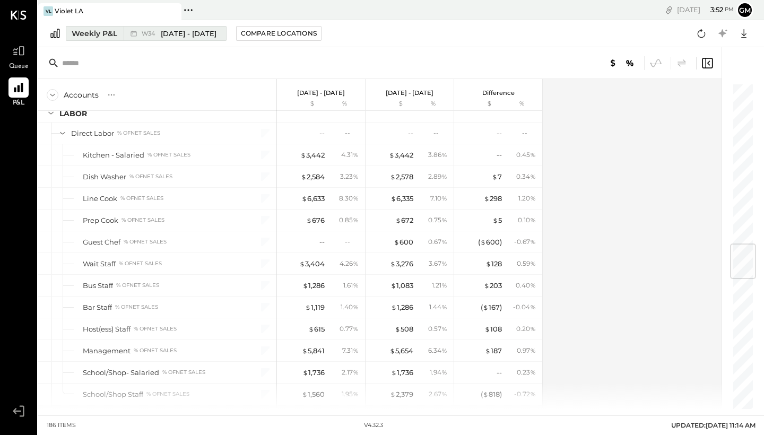
click at [221, 33] on div "W34 [DATE] - [DATE]" at bounding box center [172, 34] width 97 height 14
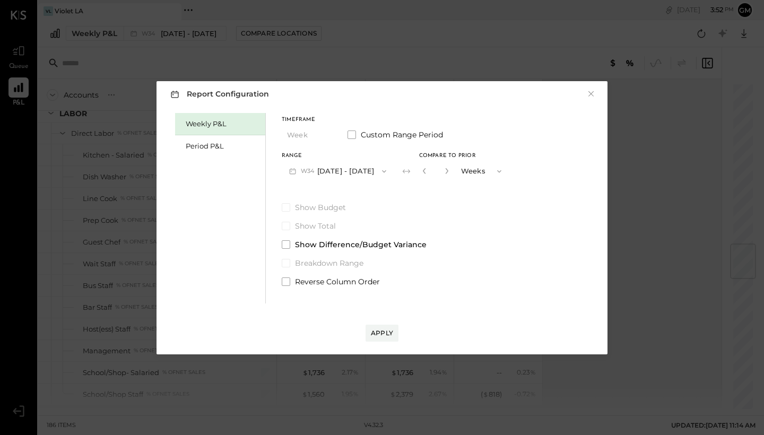
click at [441, 170] on input "*" at bounding box center [436, 171] width 14 height 18
click at [477, 173] on button "Weeks" at bounding box center [482, 171] width 53 height 20
click at [442, 227] on label "Show Total" at bounding box center [395, 226] width 227 height 11
click at [592, 92] on button "×" at bounding box center [592, 94] width 10 height 11
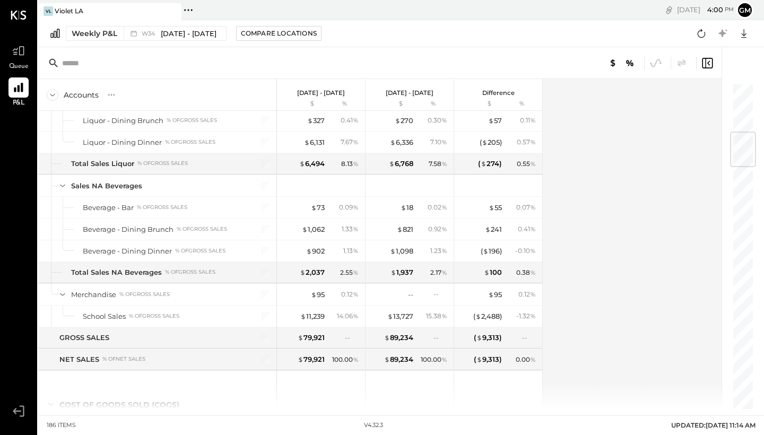
scroll to position [412, 0]
